Goal: Transaction & Acquisition: Purchase product/service

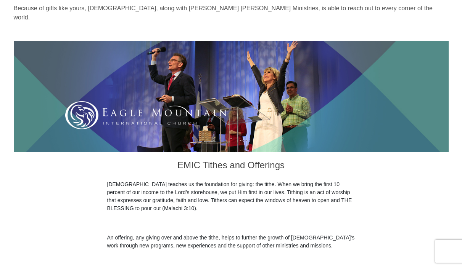
scroll to position [193, 0]
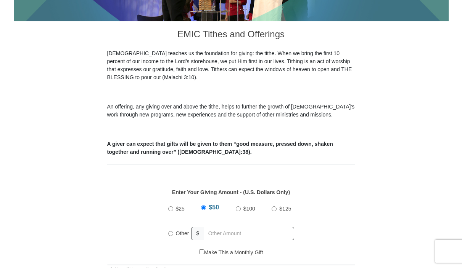
click at [202, 206] on input "$50" at bounding box center [203, 208] width 5 height 5
radio input "true"
click at [239, 227] on input "text" at bounding box center [250, 233] width 87 height 13
click at [169, 230] on input "Other" at bounding box center [170, 232] width 5 height 5
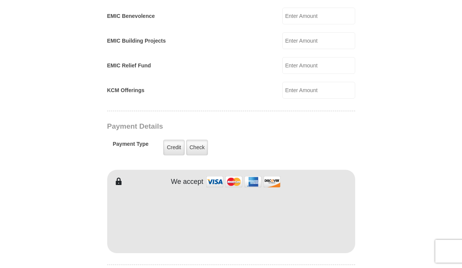
scroll to position [563, 0]
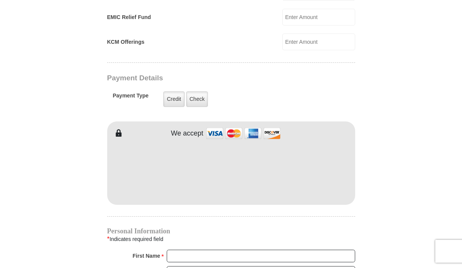
type input "140.00"
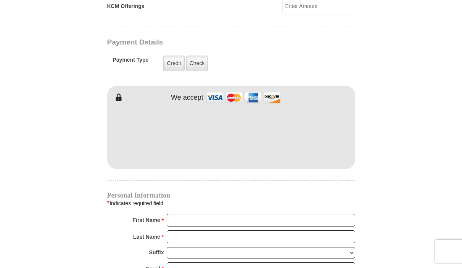
scroll to position [624, 0]
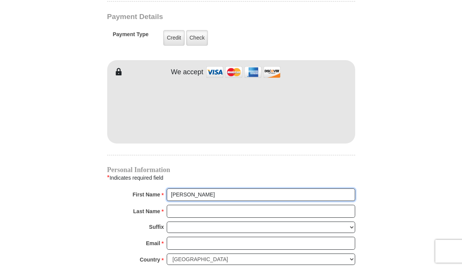
type input "[PERSON_NAME]"
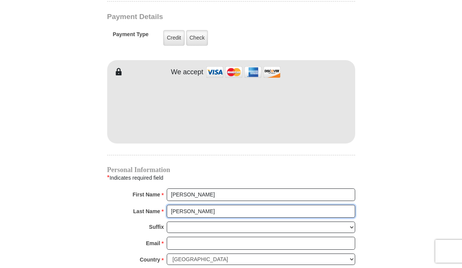
scroll to position [622, 0]
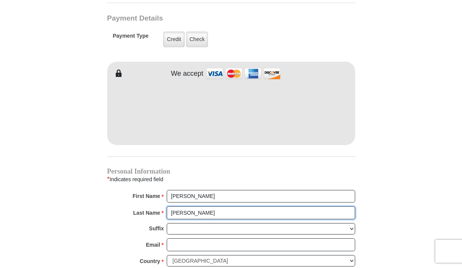
type input "[PERSON_NAME]"
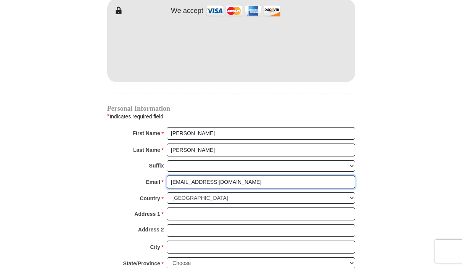
scroll to position [700, 0]
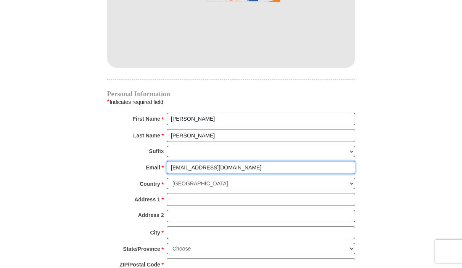
type input "[EMAIL_ADDRESS][DOMAIN_NAME]"
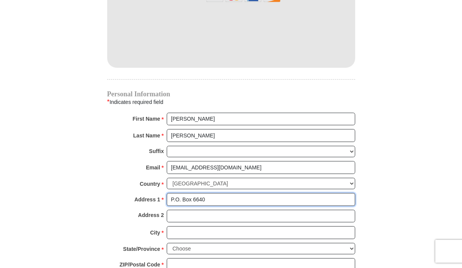
type input "P.O. Box 6640"
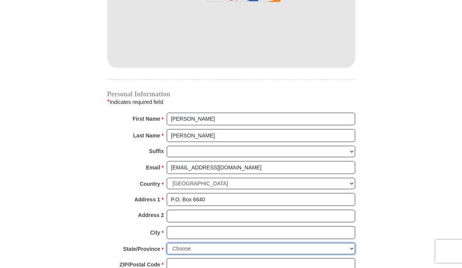
select select "MS"
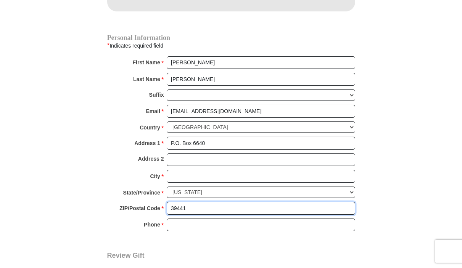
scroll to position [785, 0]
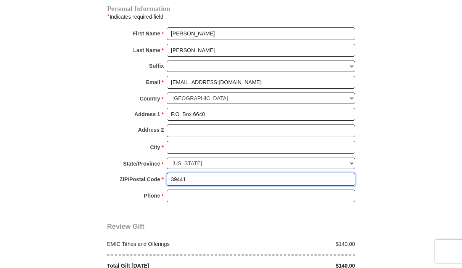
type input "39441"
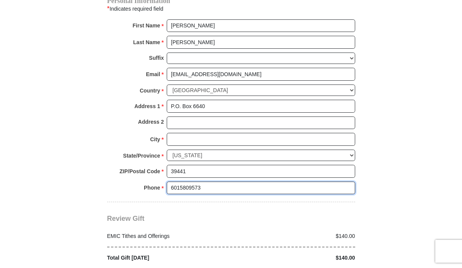
scroll to position [834, 0]
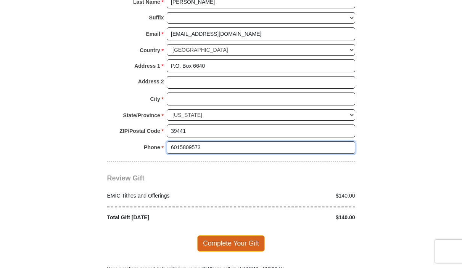
type input "6015809573"
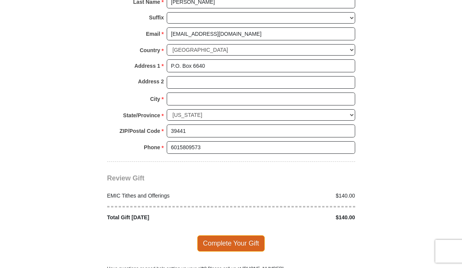
click at [241, 236] on span "Complete Your Gift" at bounding box center [231, 244] width 68 height 16
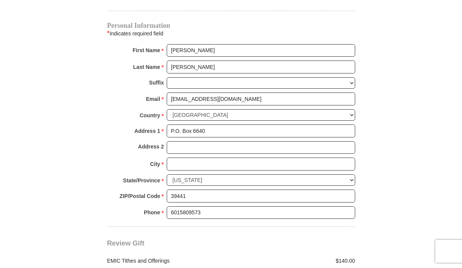
scroll to position [891, 0]
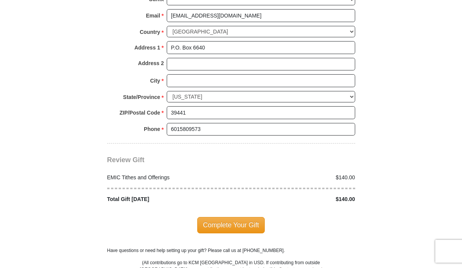
click at [238, 217] on span "Complete Your Gift" at bounding box center [231, 225] width 68 height 16
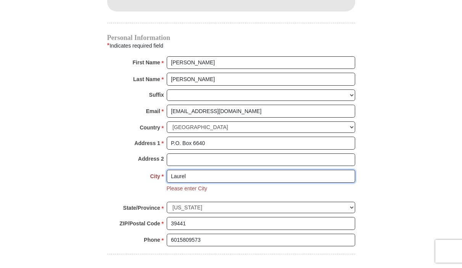
scroll to position [852, 0]
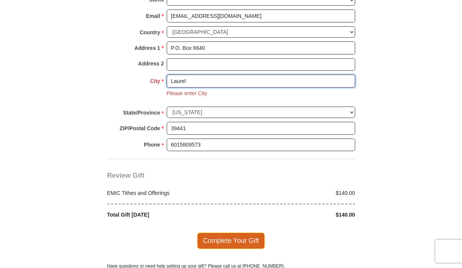
type input "Laurel"
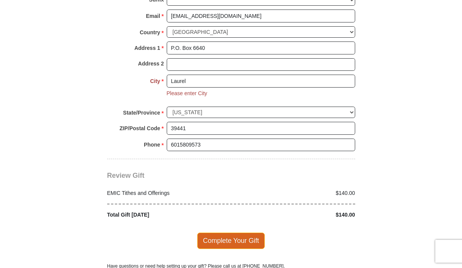
click at [242, 233] on span "Complete Your Gift" at bounding box center [231, 241] width 68 height 16
